Goal: Find specific page/section: Find specific page/section

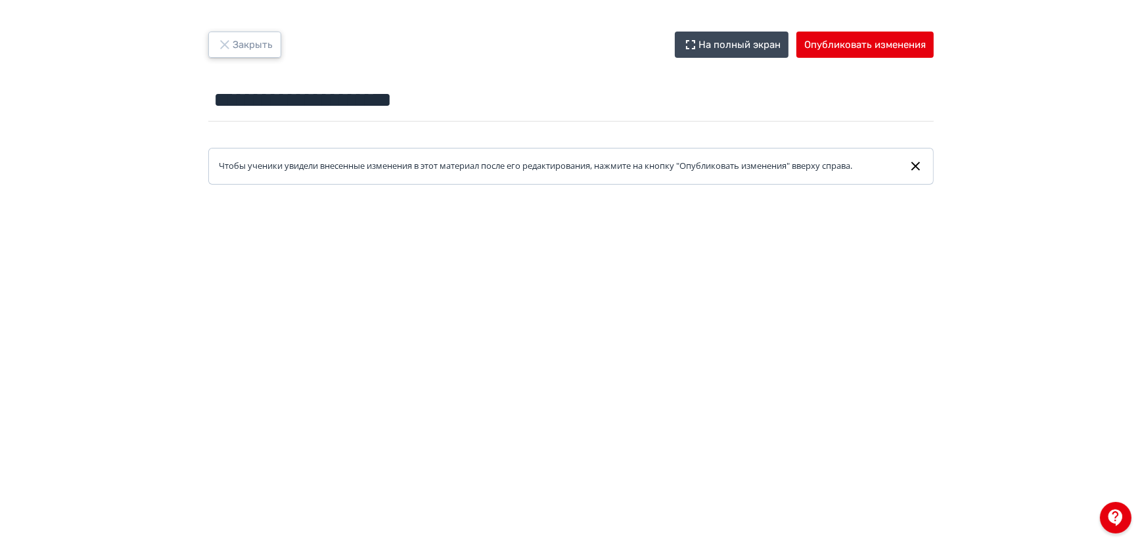
click at [235, 42] on button "Закрыть" at bounding box center [244, 45] width 73 height 26
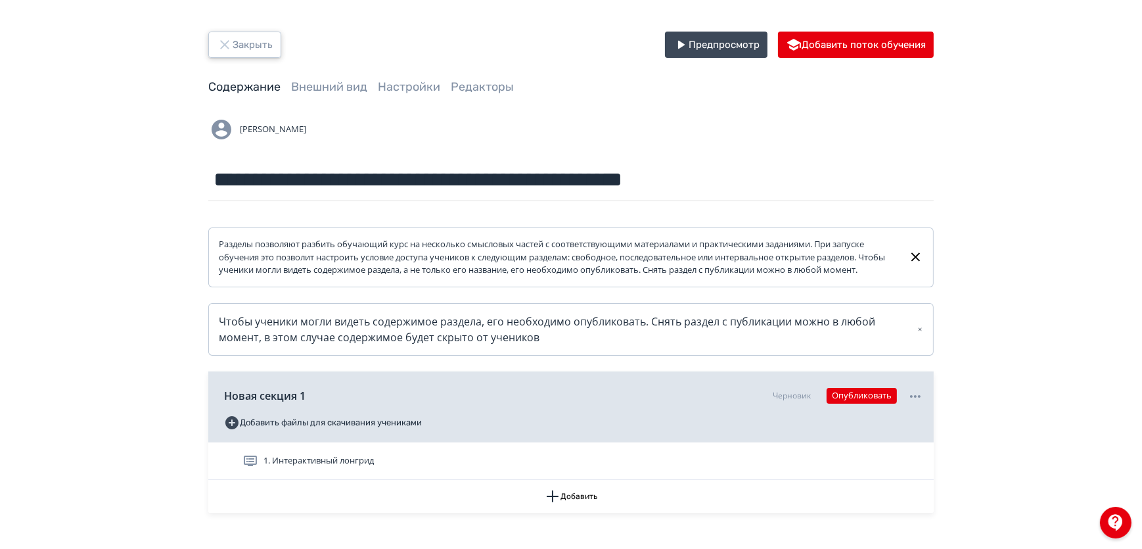
click at [255, 43] on button "Закрыть" at bounding box center [244, 45] width 73 height 26
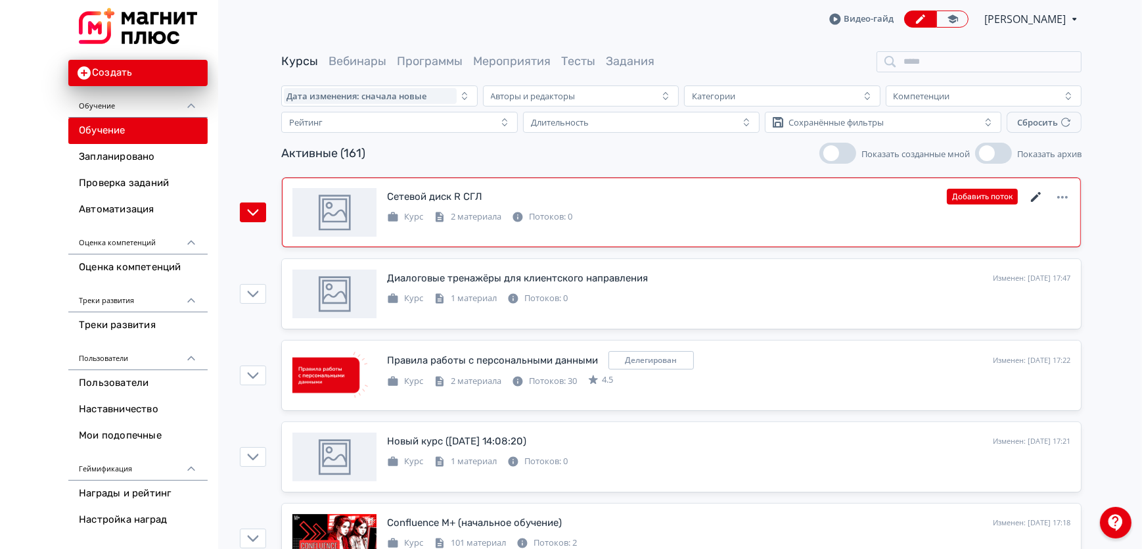
click at [1035, 194] on icon at bounding box center [1036, 197] width 16 height 16
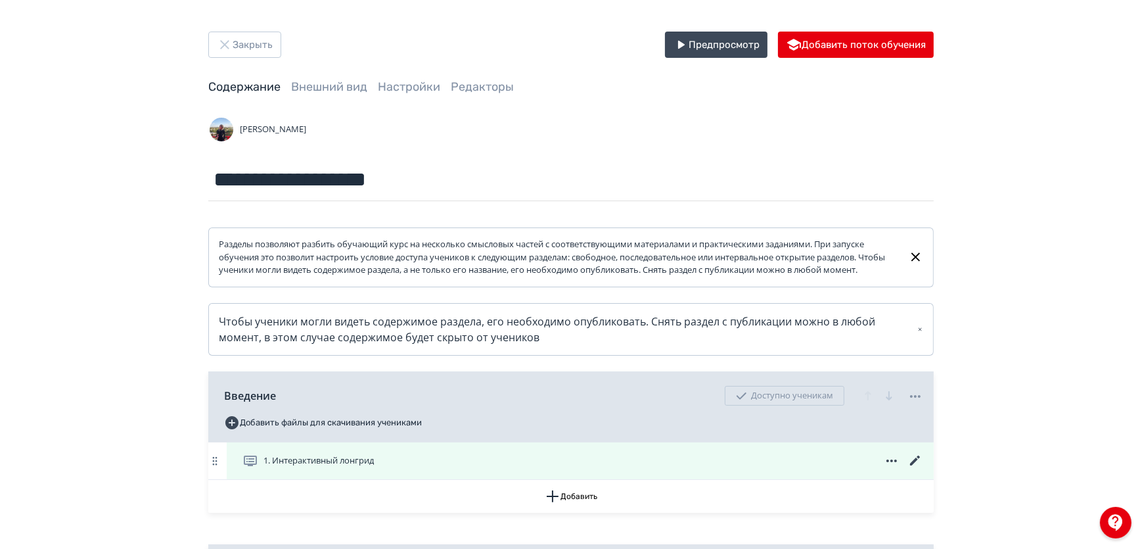
click at [915, 465] on icon at bounding box center [915, 460] width 10 height 10
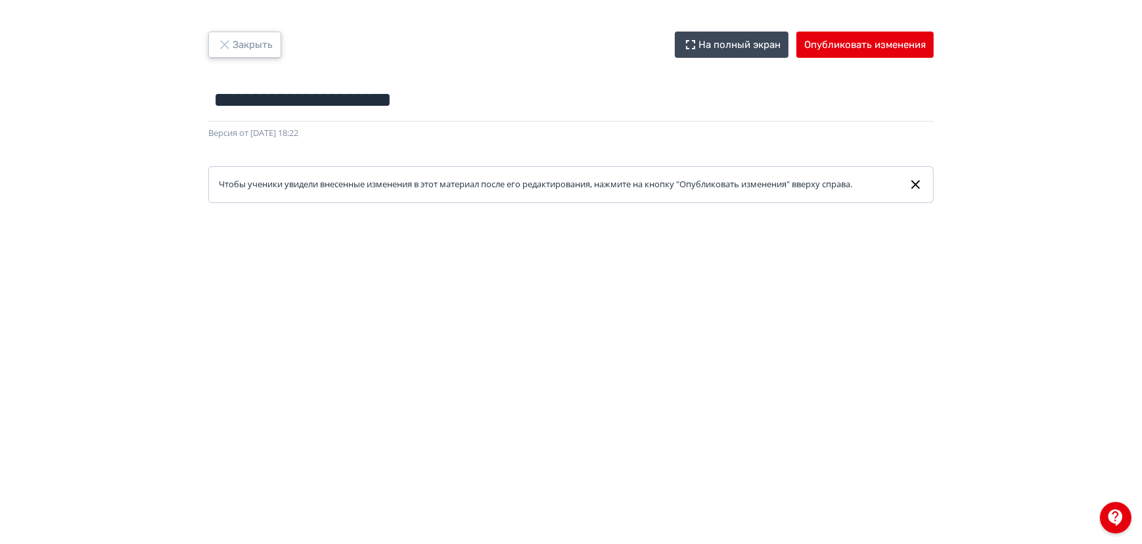
click at [254, 42] on button "Закрыть" at bounding box center [244, 45] width 73 height 26
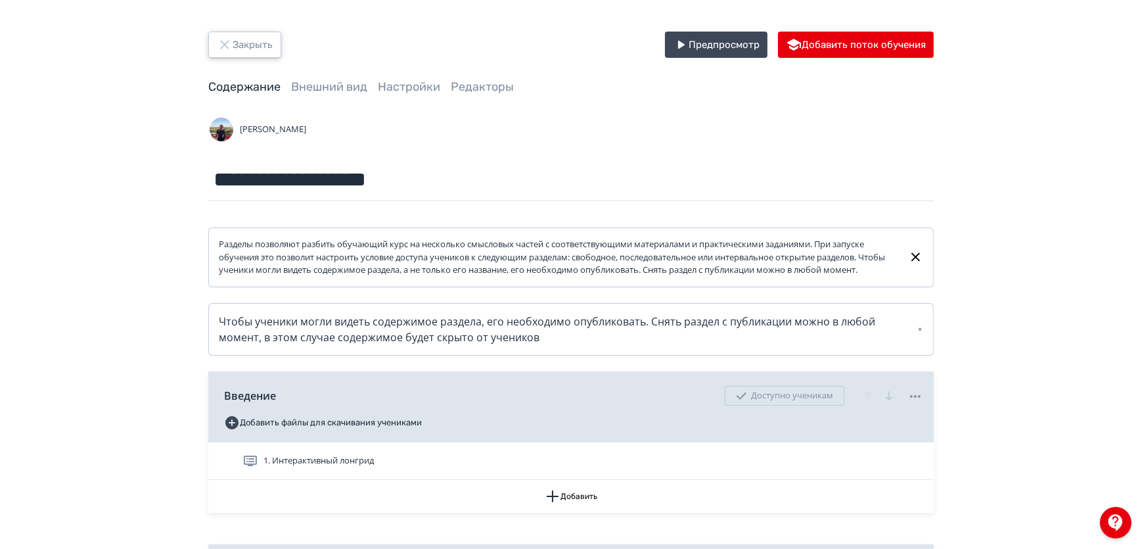
click at [239, 44] on button "Закрыть" at bounding box center [244, 45] width 73 height 26
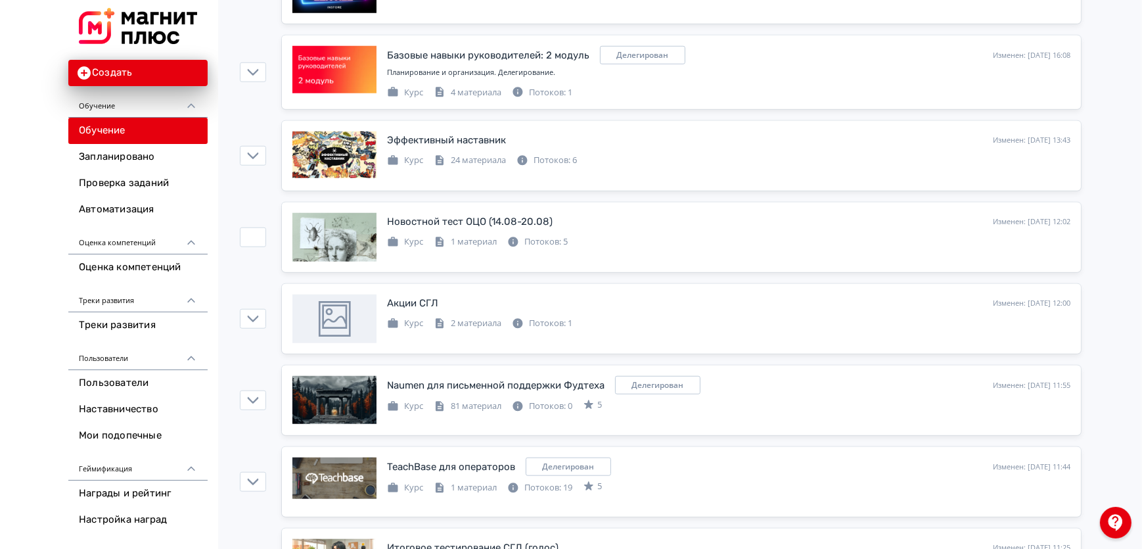
scroll to position [1792, 0]
